Goal: Transaction & Acquisition: Book appointment/travel/reservation

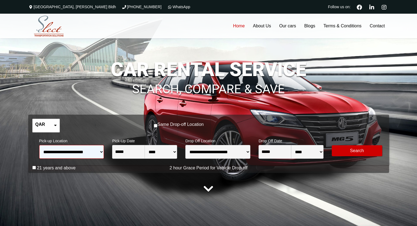
click at [101, 153] on select "**********" at bounding box center [71, 152] width 65 height 14
click at [208, 189] on link at bounding box center [208, 189] width 15 height 15
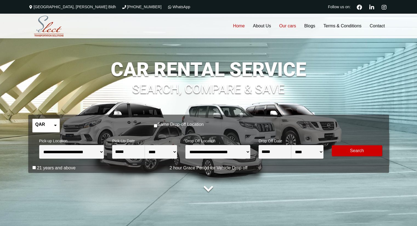
click at [290, 26] on link "Our cars" at bounding box center [287, 26] width 25 height 25
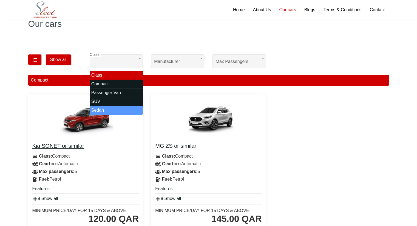
scroll to position [27, 0]
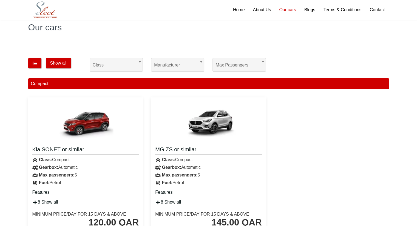
click at [313, 126] on div "Kia SONET or similar Class: Compact Gearbox: Automatic" at bounding box center [208, 178] width 369 height 170
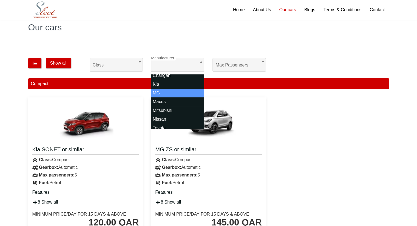
scroll to position [15, 0]
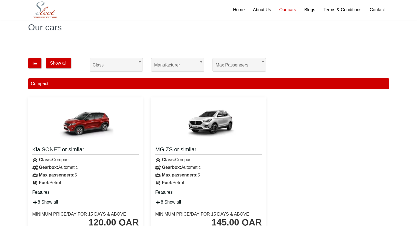
click at [310, 109] on div "Kia SONET or similar Class: Compact Gearbox: Automatic" at bounding box center [208, 178] width 369 height 170
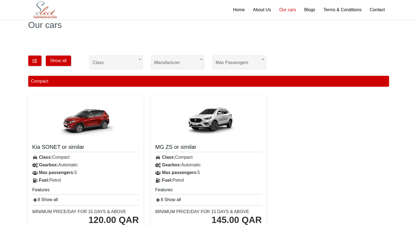
scroll to position [0, 0]
